Goal: Information Seeking & Learning: Learn about a topic

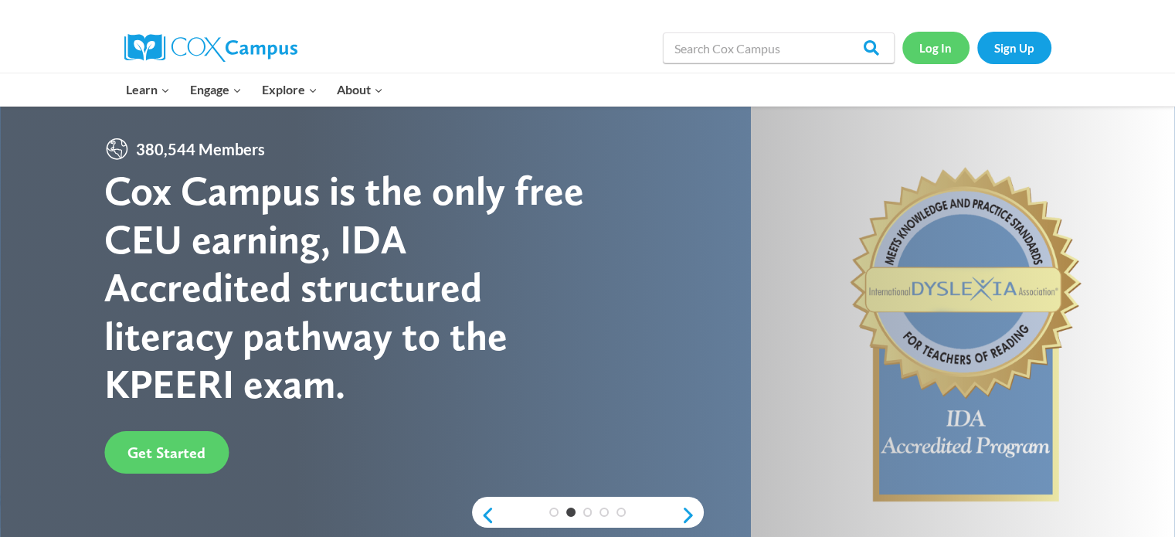
click at [949, 39] on link "Log In" at bounding box center [935, 48] width 67 height 32
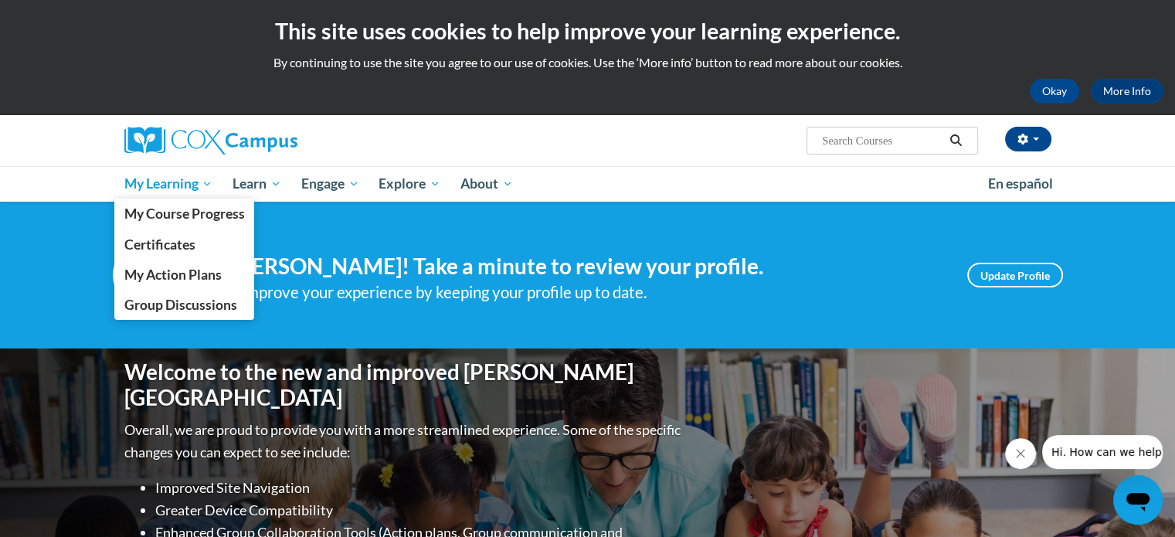
click at [184, 185] on span "My Learning" at bounding box center [168, 184] width 89 height 19
click at [185, 206] on span "My Course Progress" at bounding box center [184, 214] width 121 height 16
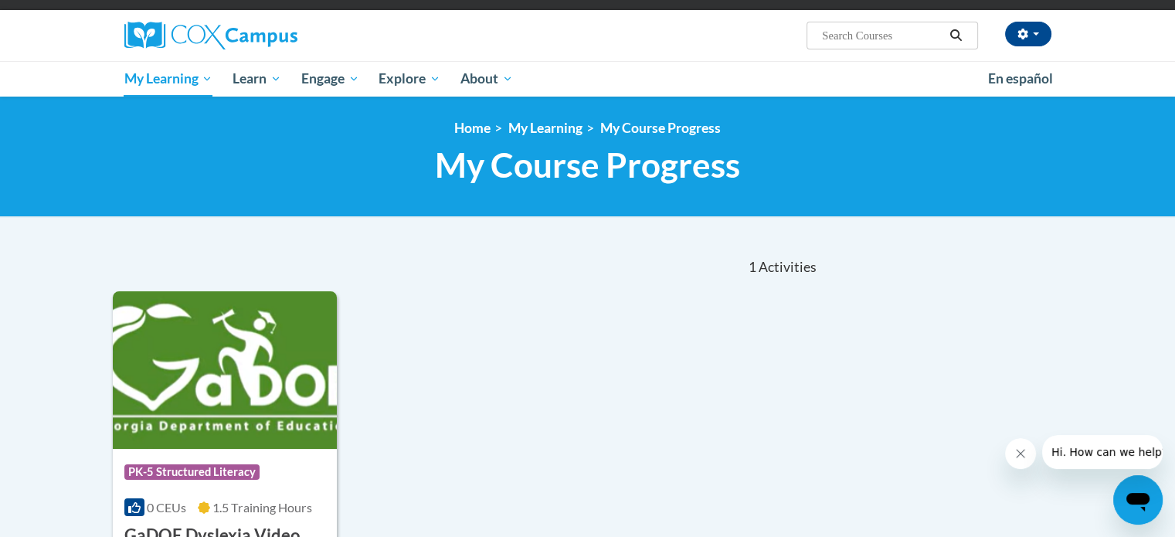
scroll to position [93, 0]
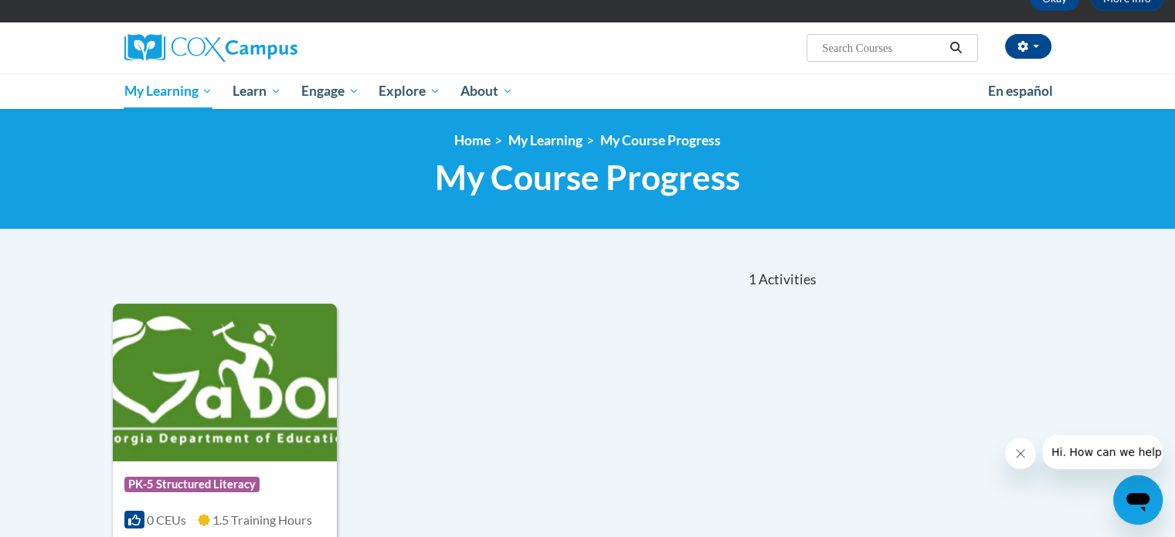
click at [864, 32] on div "Bryan Derben (America/New_York UTC-04:00) My Profile Inbox My Transcripts Log O…" at bounding box center [747, 41] width 634 height 39
click at [870, 39] on input "Search..." at bounding box center [883, 48] width 124 height 19
paste input "Literacy"
type input "structured Literacy"
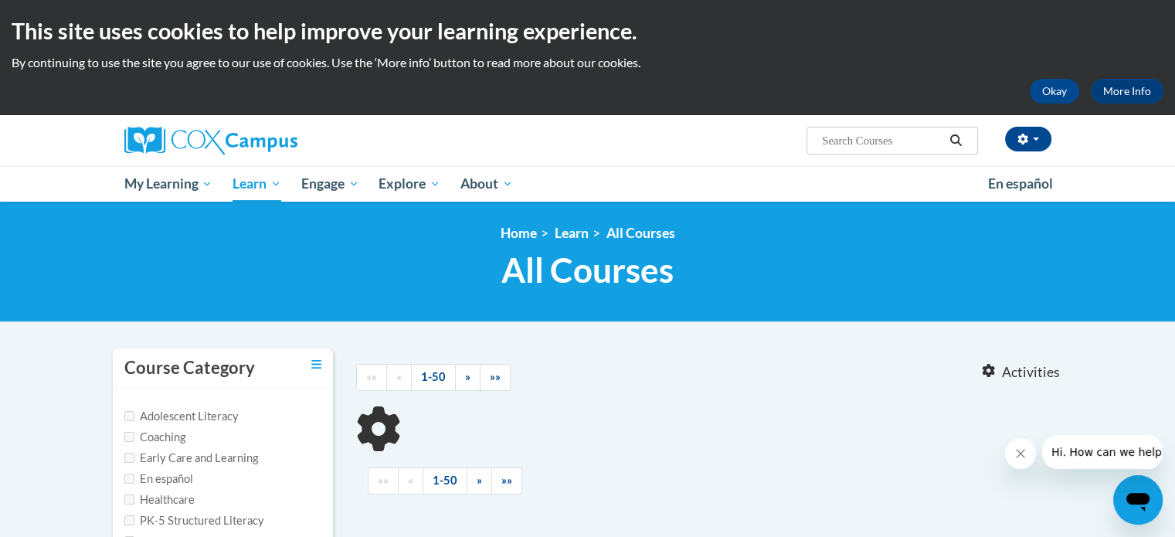
type input "structured Literacy"
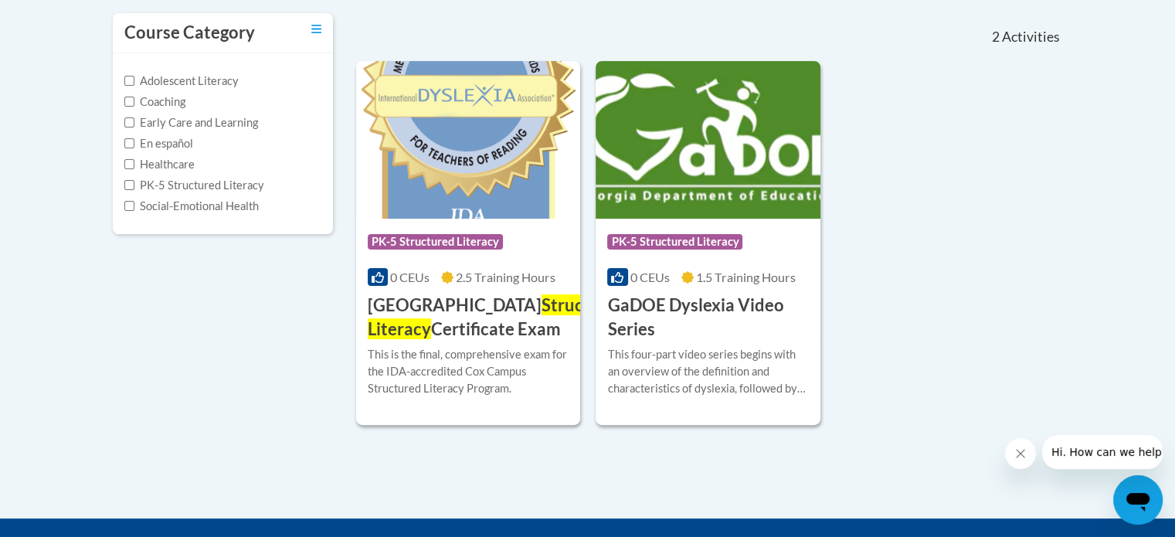
scroll to position [334, 0]
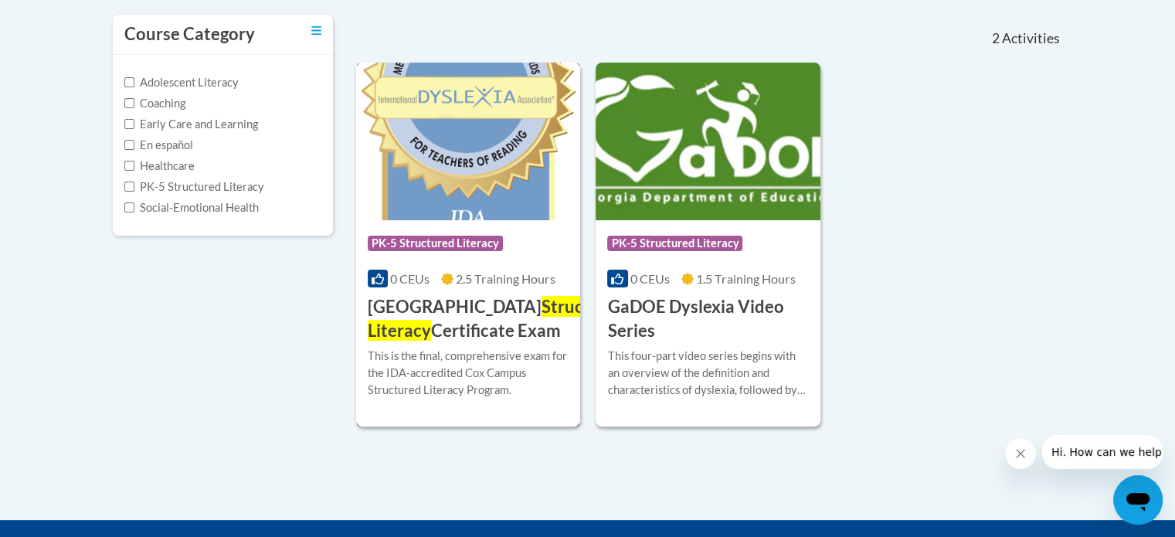
click at [417, 287] on div "Course Category: PK-5 Structured Literacy 0 CEUs 2.5 Training Hours COURSE Cox …" at bounding box center [468, 281] width 225 height 123
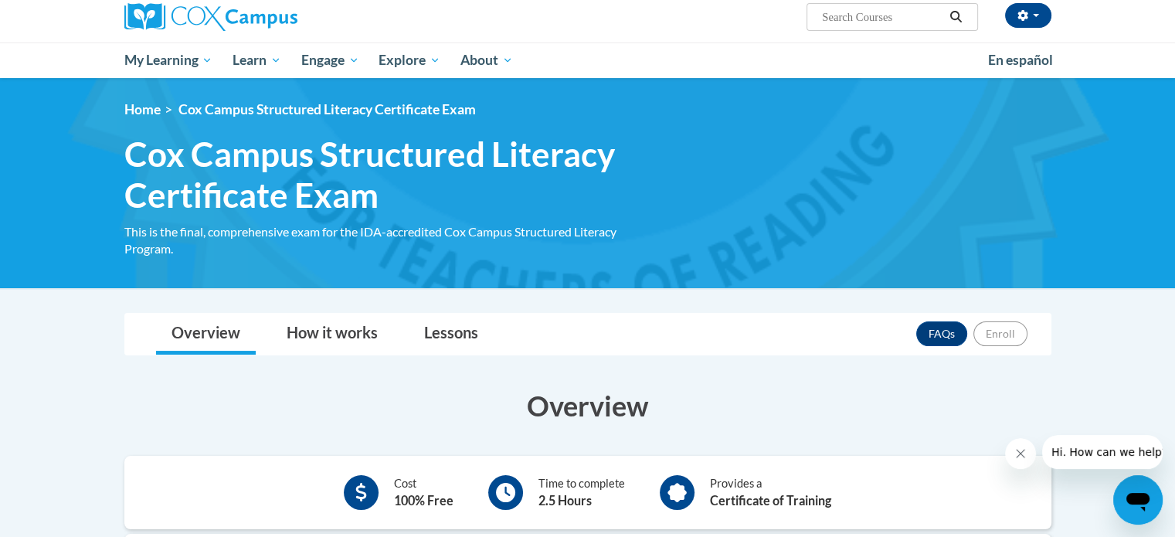
scroll to position [121, 0]
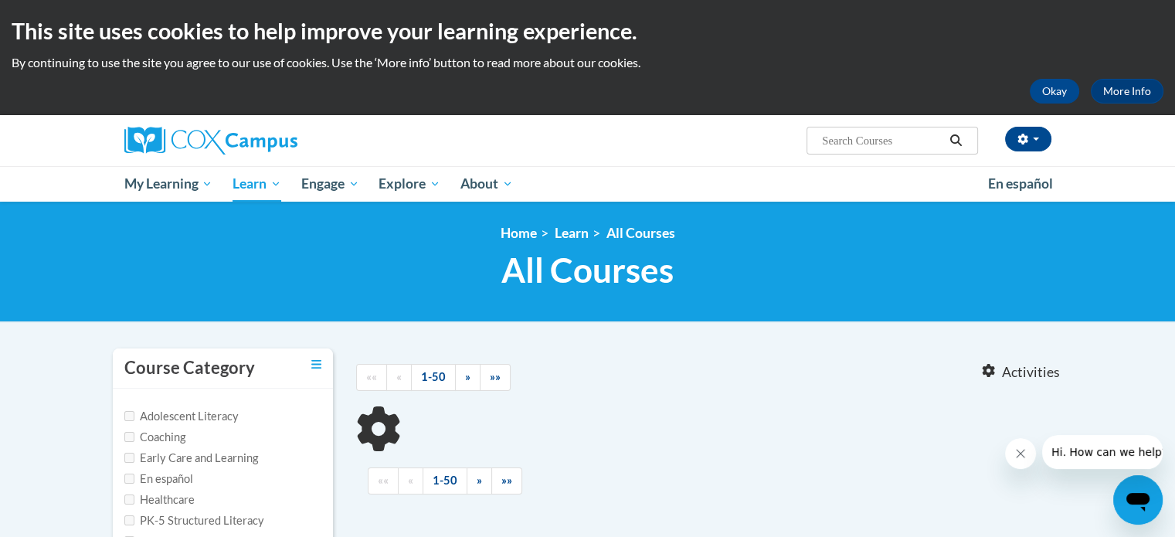
type input "structured Literacy"
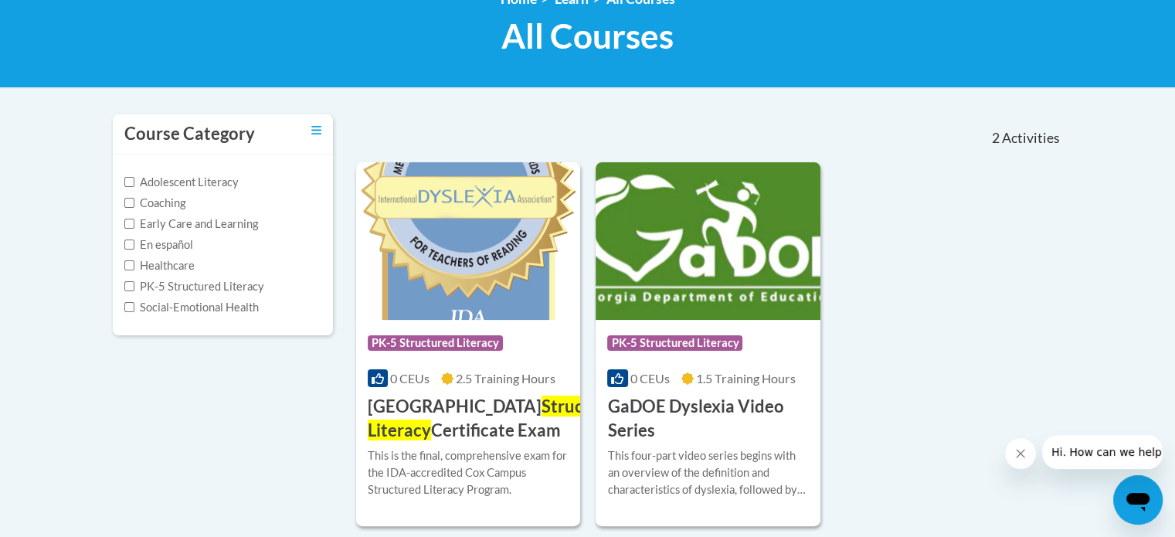
scroll to position [235, 0]
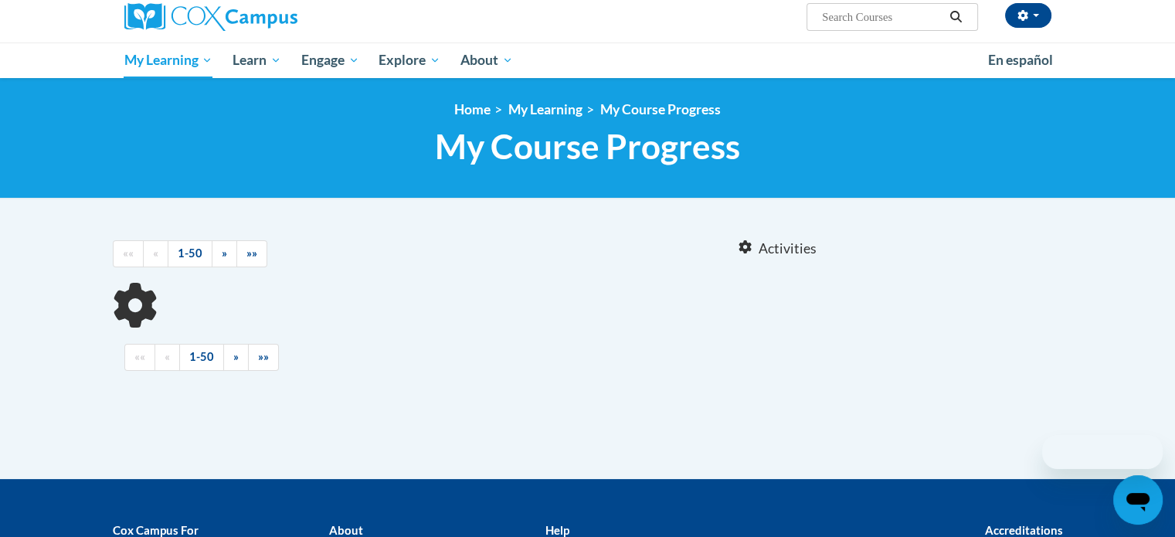
scroll to position [87, 0]
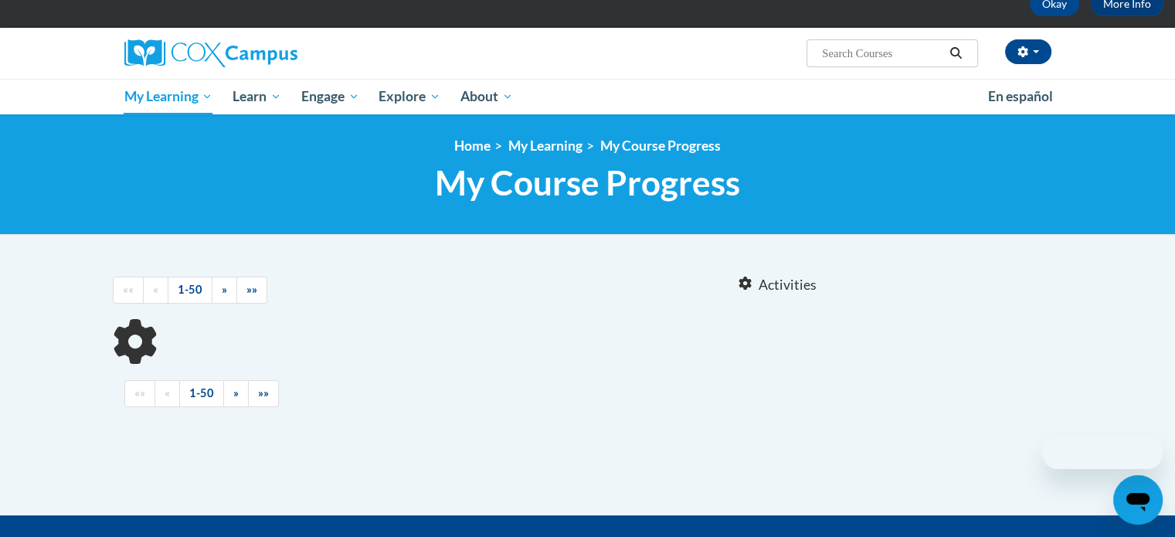
click at [858, 19] on body "This site uses cookies to help improve your learning experience. By continuing …" at bounding box center [587, 341] width 1175 height 857
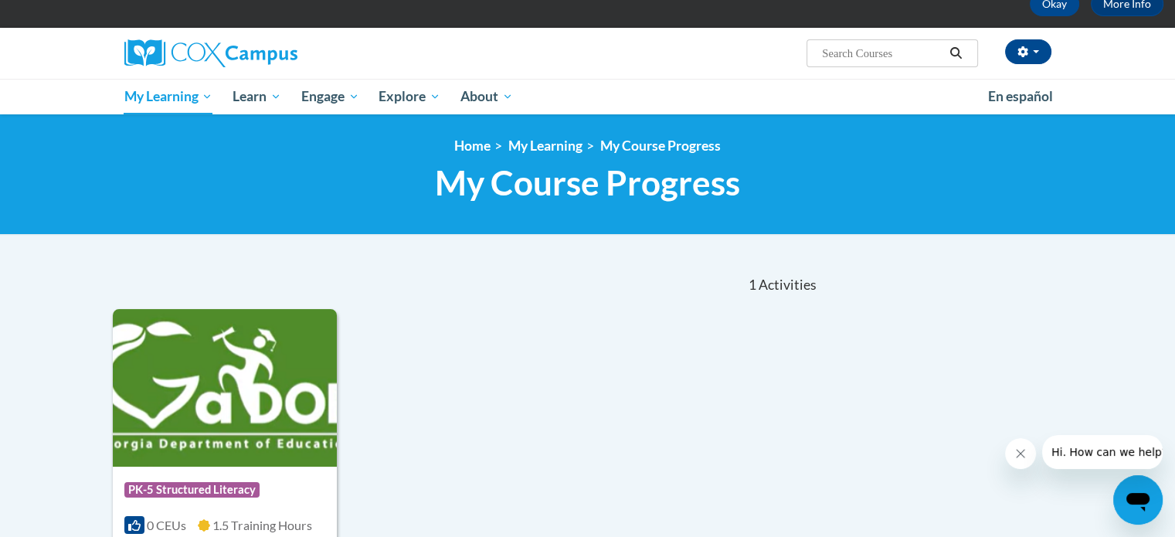
click at [863, 56] on input "Search..." at bounding box center [883, 53] width 124 height 19
click at [834, 220] on div "<en>My Learning</en><fr>New fr_My Learning</fr><it>New it_My Learning</it><de>N…" at bounding box center [587, 174] width 1175 height 121
click at [868, 51] on input "k-3" at bounding box center [883, 53] width 124 height 19
paste input "Structured Literacy"
type input "k-3 Structured Literacy"
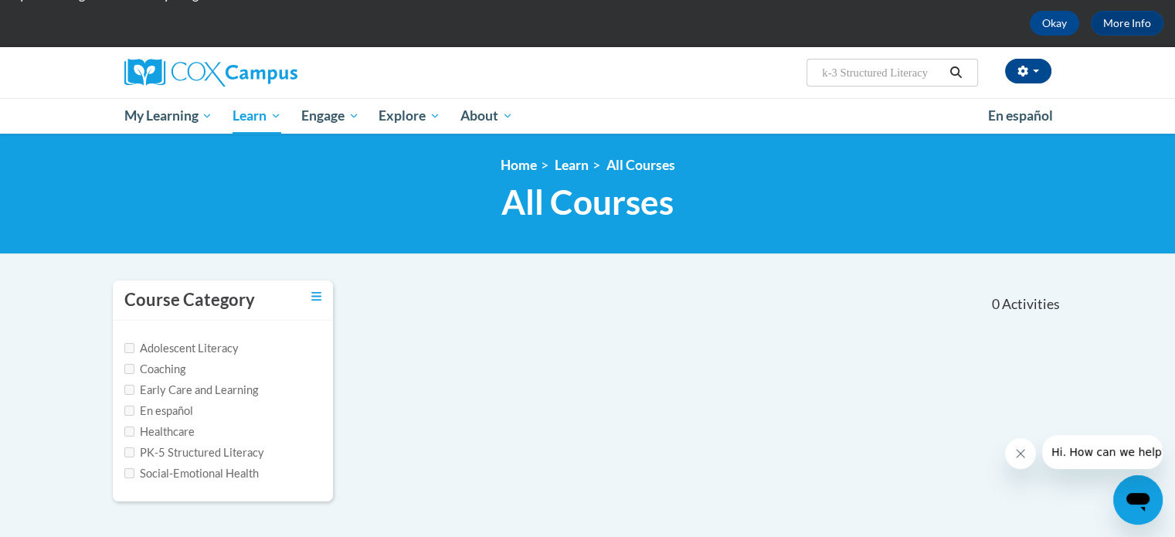
scroll to position [62, 0]
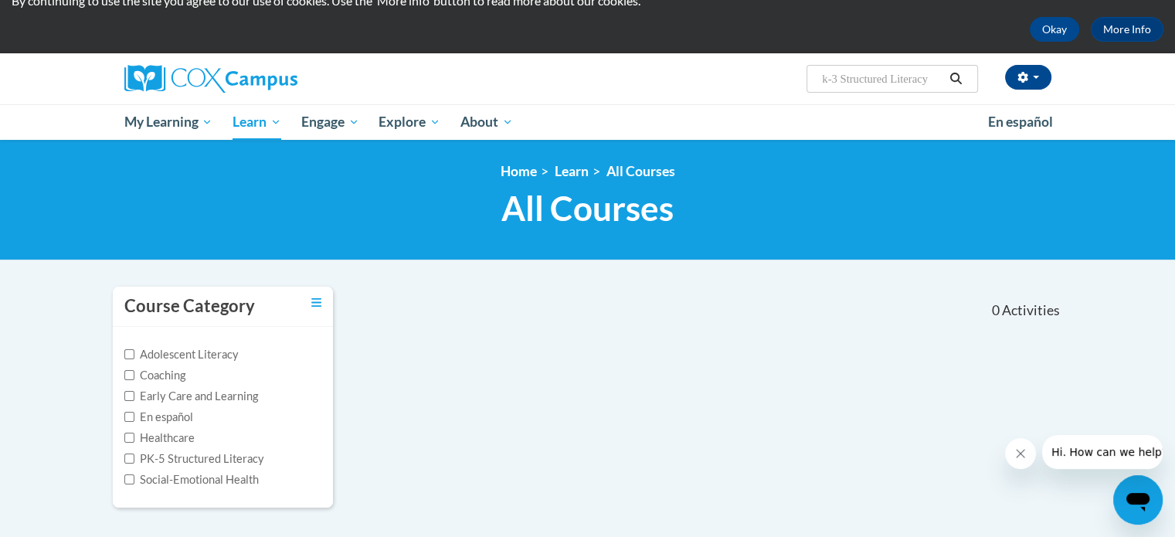
click at [841, 78] on input "k-3 Structured Literacy" at bounding box center [883, 79] width 124 height 19
type input "Structured Literacy"
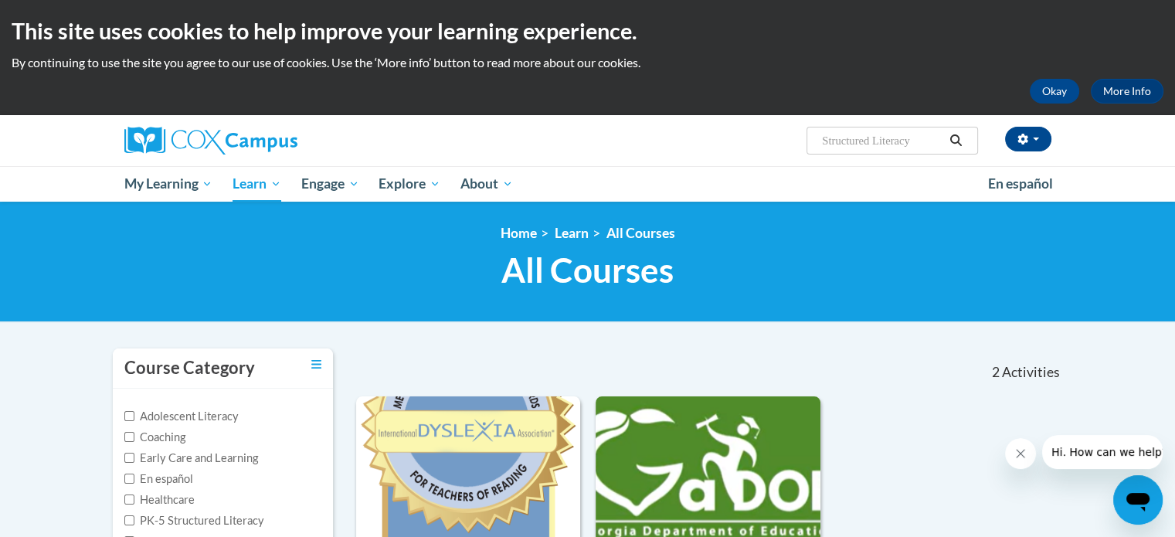
click at [890, 141] on input "Structured Literacy" at bounding box center [883, 140] width 124 height 19
paste input "Literacy – GaDOE"
drag, startPoint x: 841, startPoint y: 138, endPoint x: 768, endPoint y: 139, distance: 73.4
click at [768, 139] on div "Bryan Derben (America/New_York UTC-04:00) My Profile Inbox My Transcripts Log O…" at bounding box center [747, 134] width 634 height 39
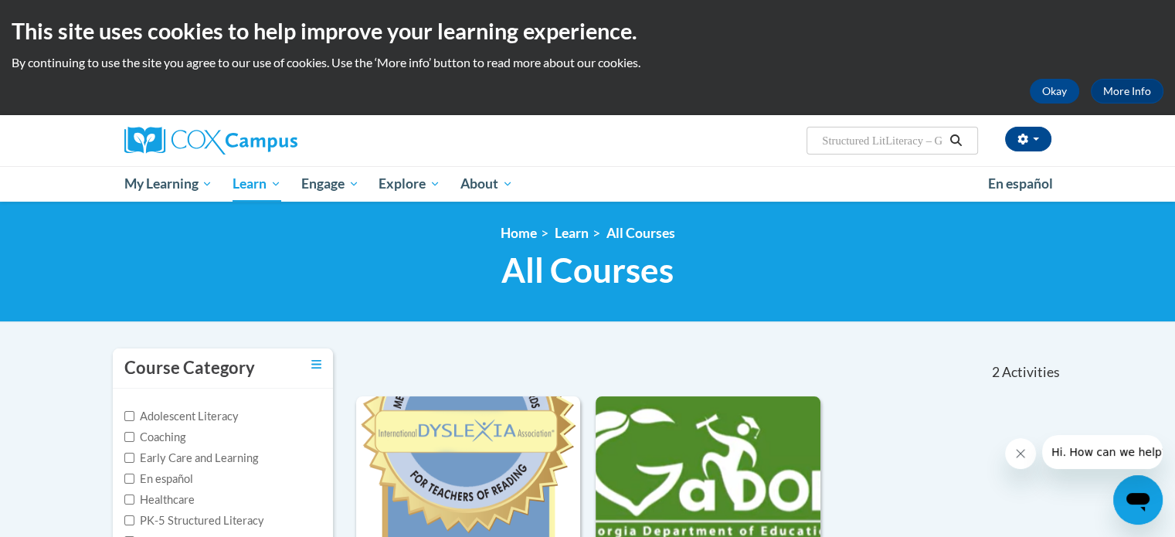
drag, startPoint x: 872, startPoint y: 142, endPoint x: 768, endPoint y: 157, distance: 104.6
click at [768, 157] on div "Bryan Derben (America/New_York UTC-04:00) My Profile Inbox My Transcripts Log O…" at bounding box center [587, 140] width 973 height 51
drag, startPoint x: 838, startPoint y: 138, endPoint x: 814, endPoint y: 141, distance: 24.9
click at [814, 141] on span "Search Search... LitLiteracy – GaDOEeracy" at bounding box center [892, 141] width 171 height 28
type input "Literacy – GaDOEeracy"
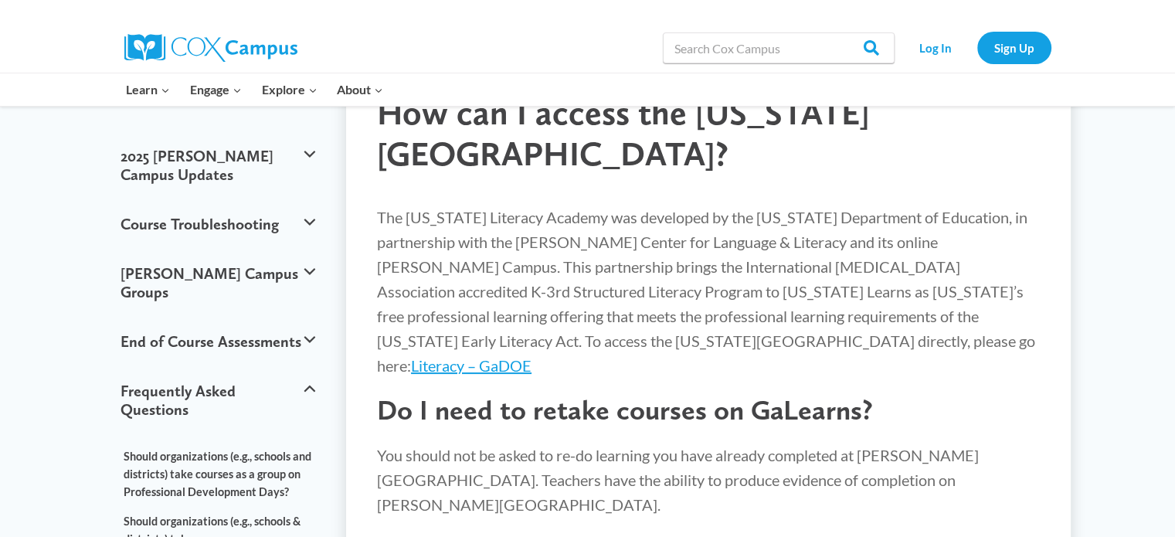
scroll to position [132, 0]
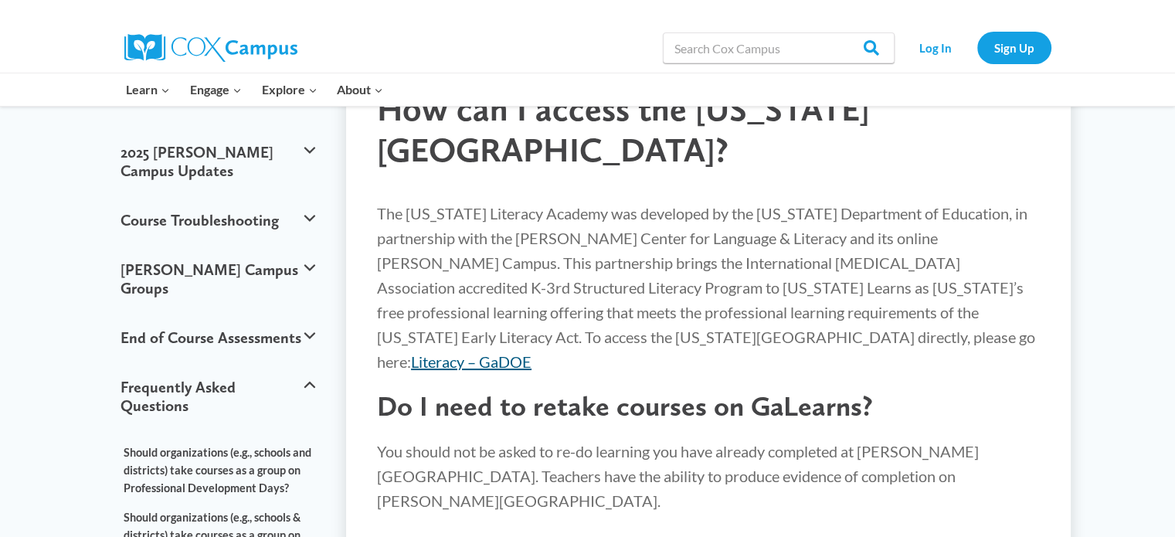
click at [532, 352] on link "Literacy – GaDOE" at bounding box center [471, 361] width 121 height 19
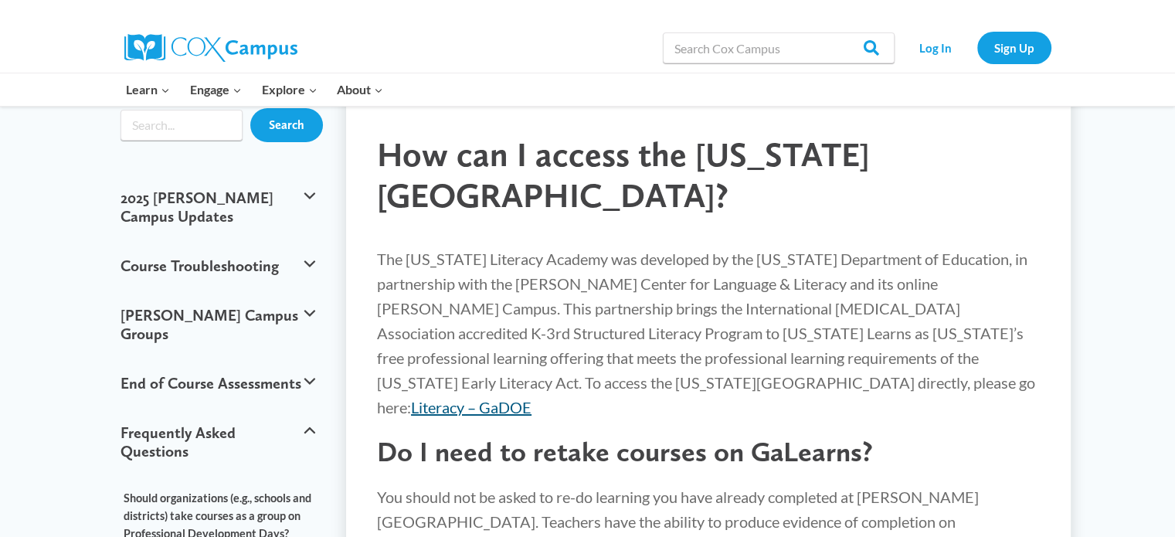
scroll to position [86, 0]
drag, startPoint x: 789, startPoint y: 384, endPoint x: 664, endPoint y: 382, distance: 125.2
click at [664, 382] on p "The [US_STATE] Literacy Academy was developed by the [US_STATE] Department of E…" at bounding box center [708, 333] width 663 height 173
copy link "Literacy – GaDOE"
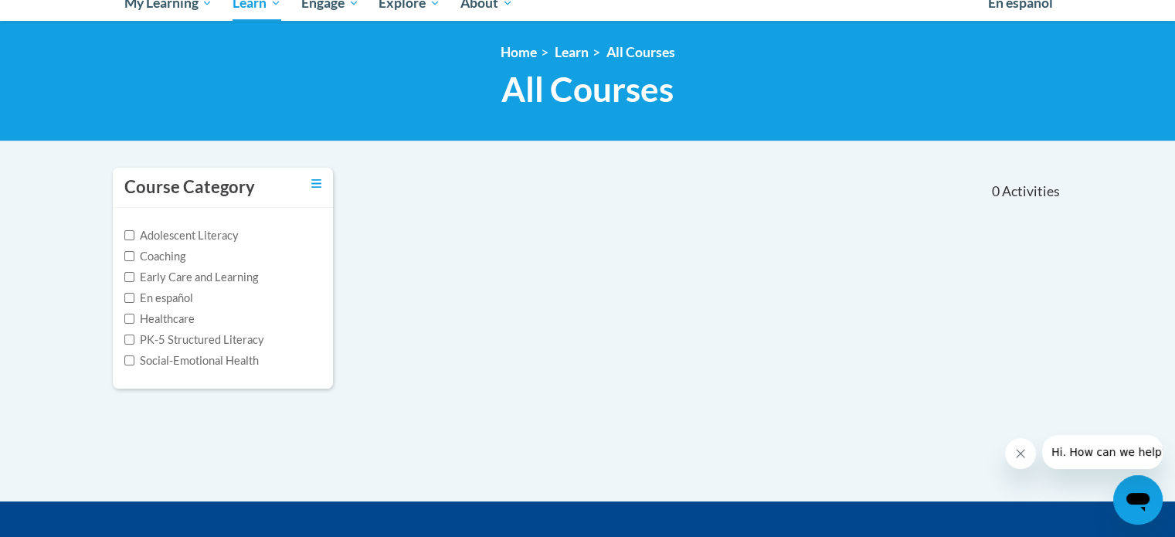
scroll to position [25, 0]
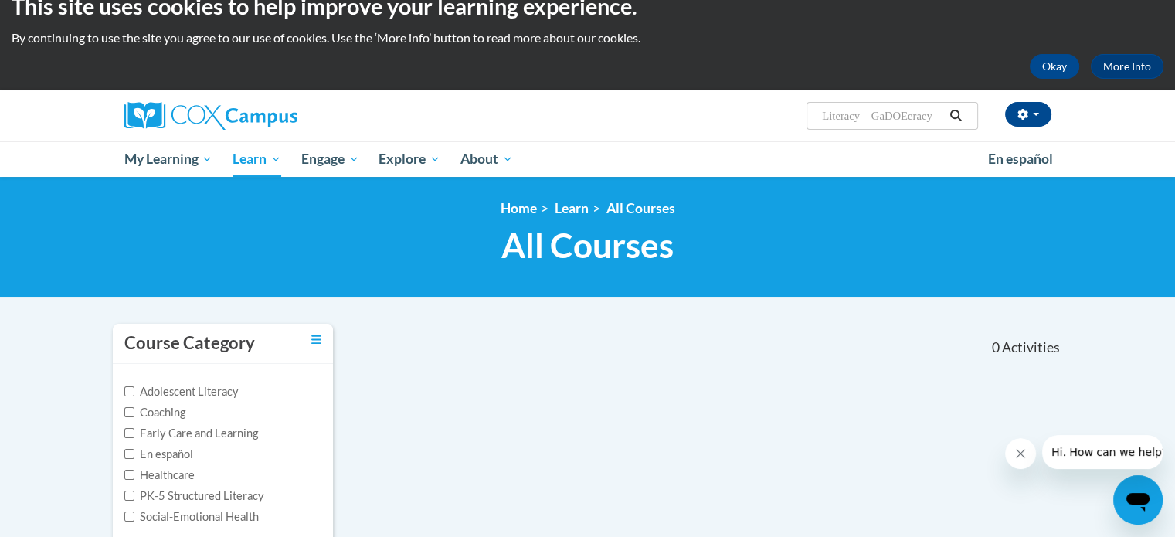
click at [871, 119] on input "Literacy – GaDOEeracy" at bounding box center [883, 116] width 124 height 19
drag, startPoint x: 865, startPoint y: 117, endPoint x: 959, endPoint y: 100, distance: 95.8
click at [959, 100] on div "Bryan Derben (America/New_York UTC-04:00) My Profile Inbox My Transcripts Log O…" at bounding box center [747, 109] width 634 height 39
type input "Literacy"
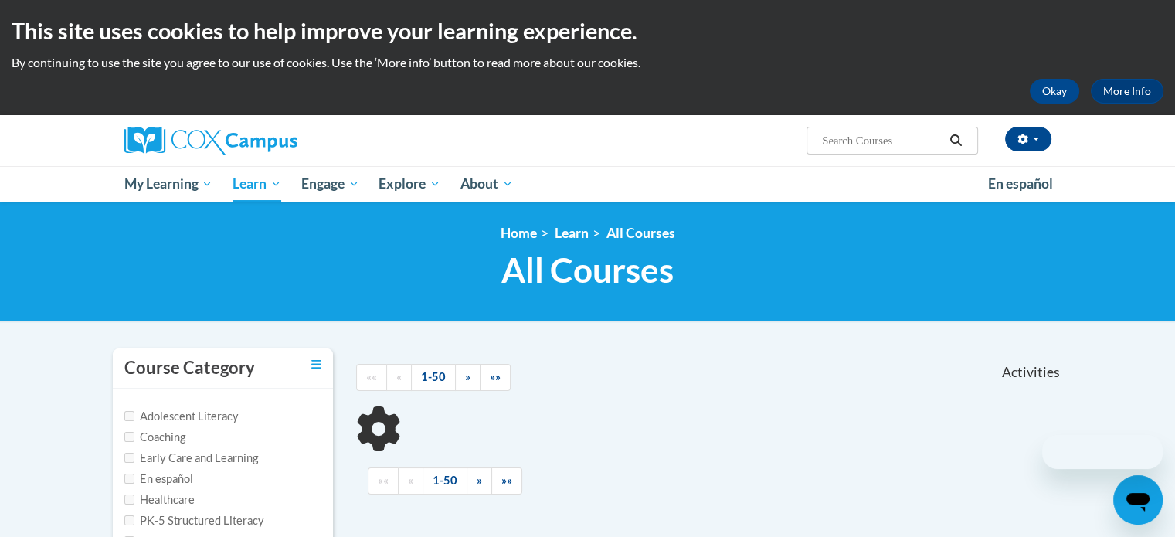
scroll to position [142, 0]
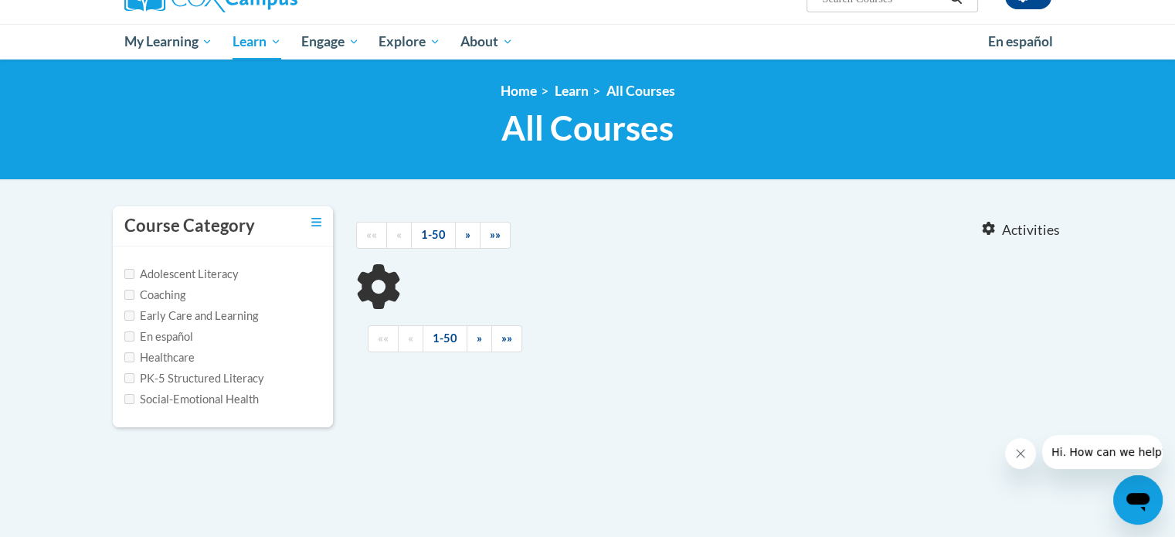
type input "Literacy"
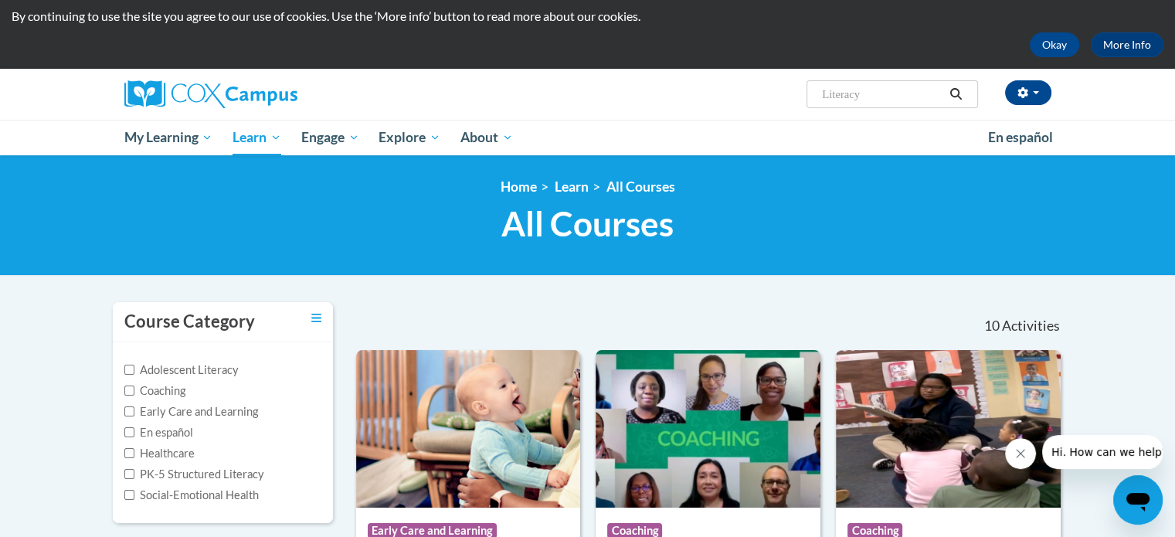
scroll to position [46, 0]
click at [882, 98] on input "Literacy" at bounding box center [883, 94] width 124 height 19
click at [881, 93] on input "Search..." at bounding box center [883, 94] width 124 height 19
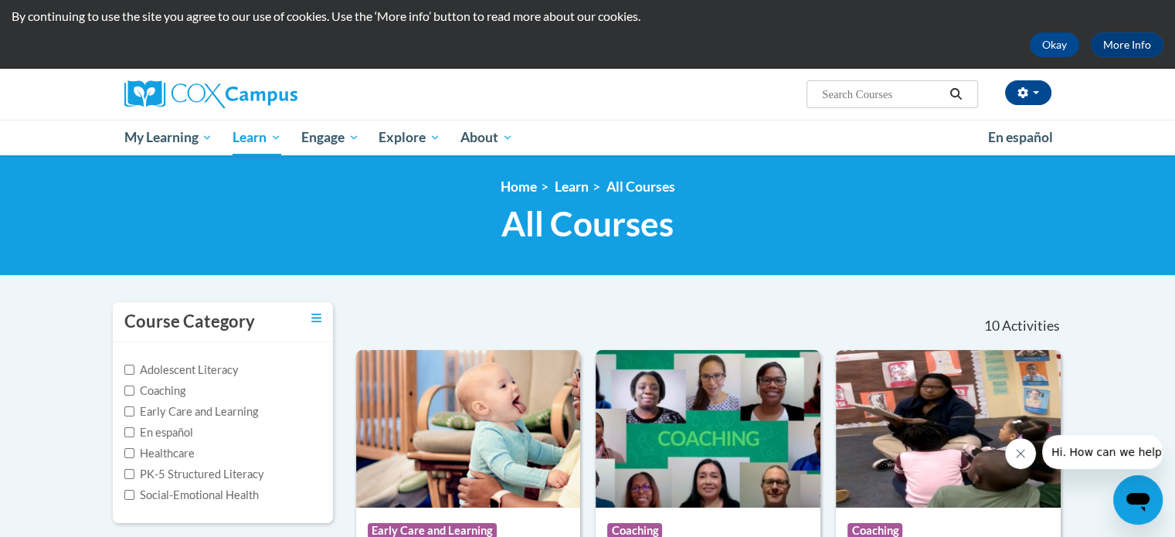
paste input "Literacy & Dyslexia"
type input "Literacy & Dyslexia"
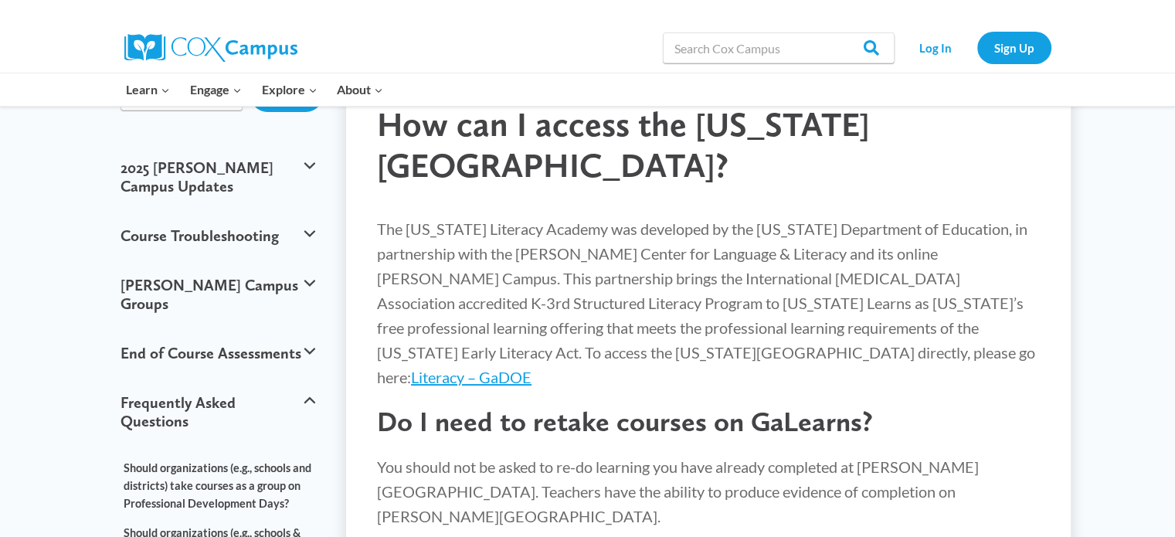
scroll to position [117, 0]
click at [532, 367] on link "Literacy – GaDOE" at bounding box center [471, 376] width 121 height 19
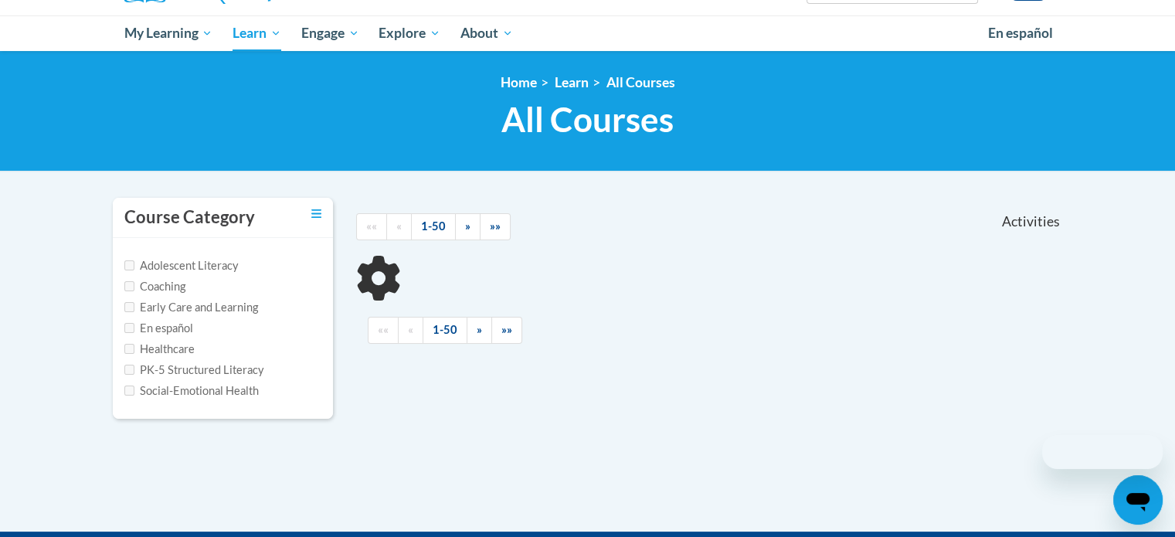
scroll to position [167, 0]
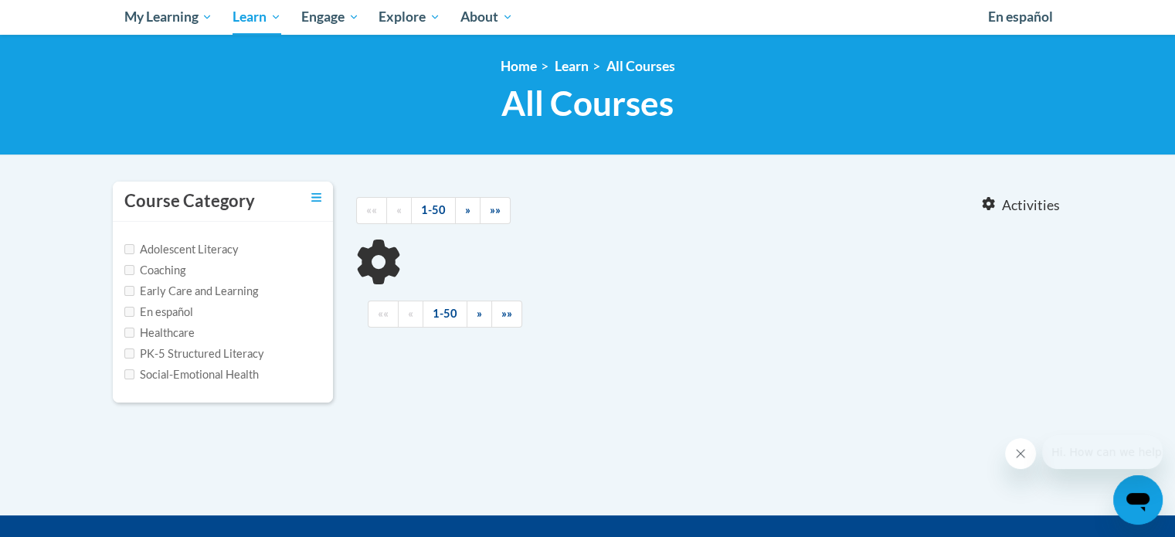
type input "Literacy"
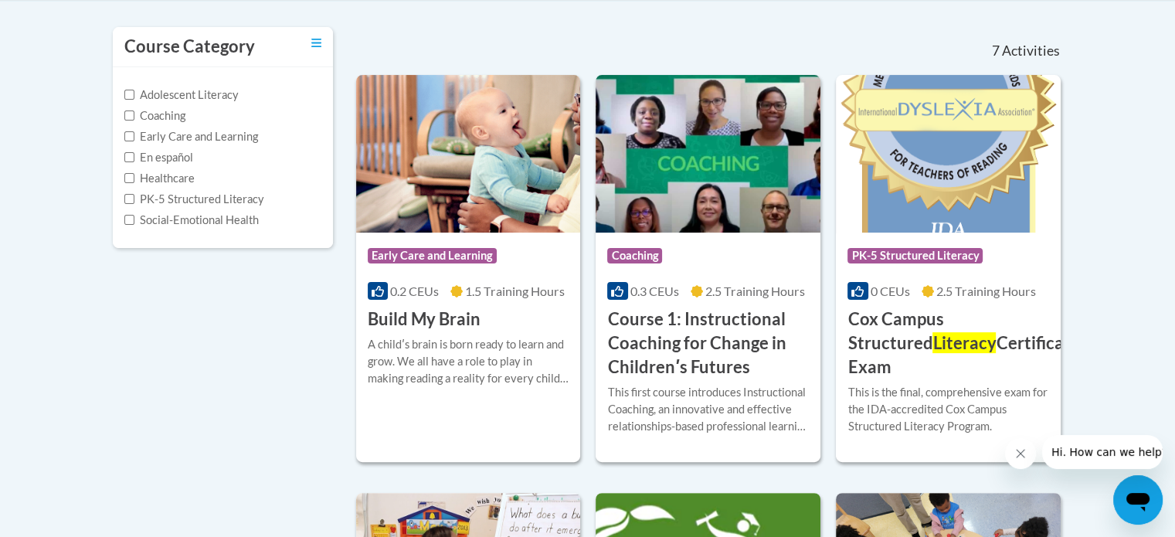
scroll to position [323, 0]
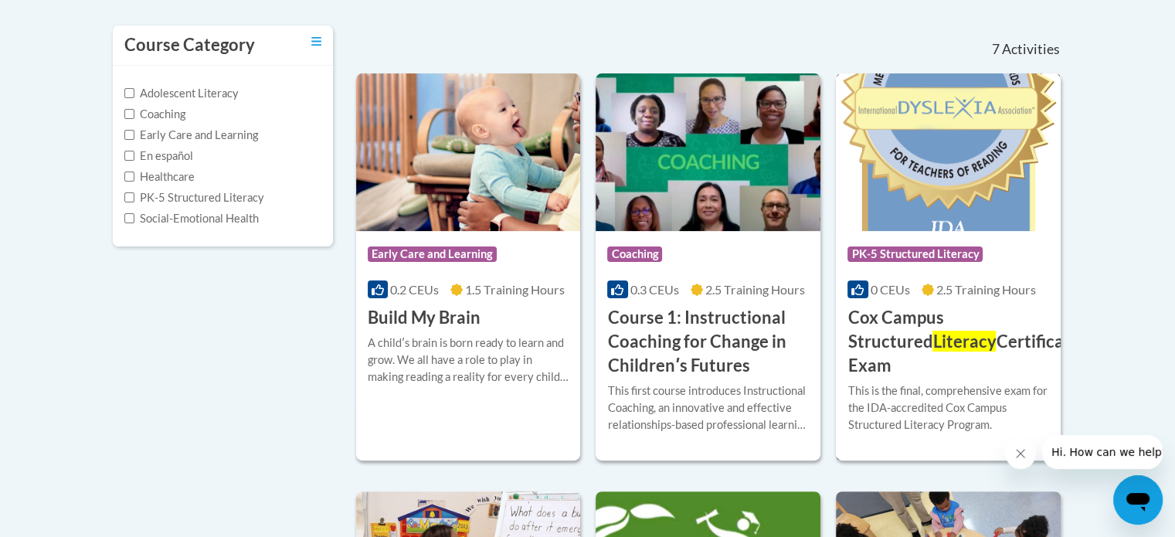
click at [911, 211] on img at bounding box center [948, 152] width 225 height 158
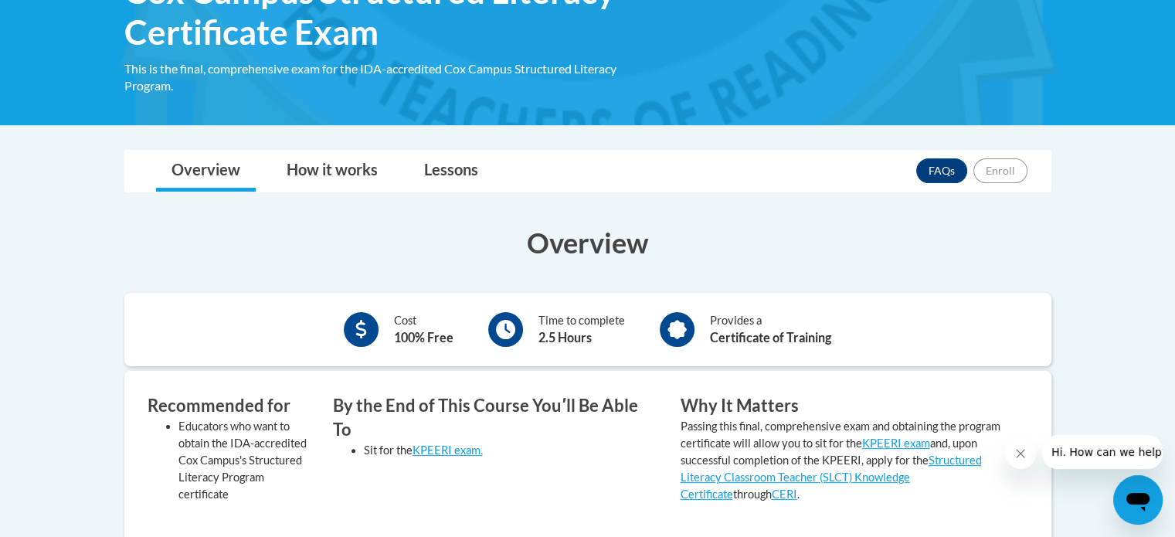
scroll to position [286, 0]
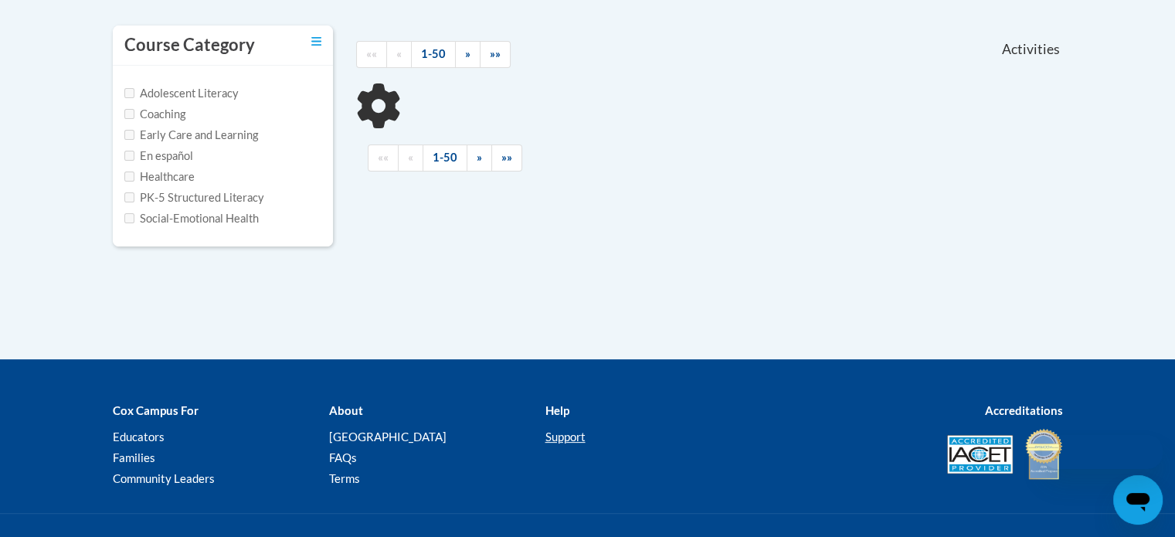
scroll to position [197, 0]
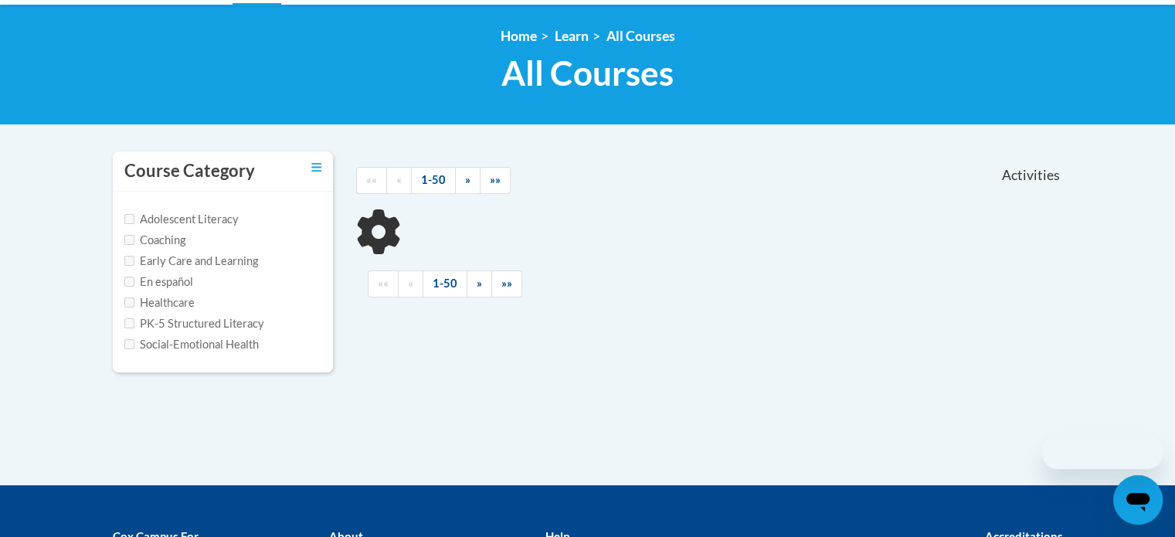
type input "Literacy"
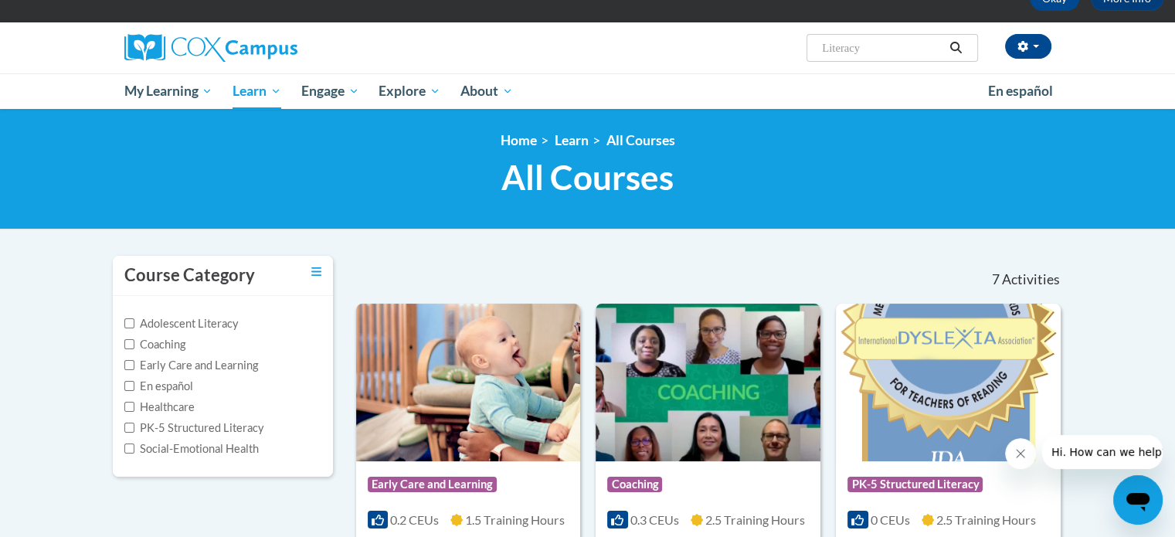
scroll to position [93, 0]
